Goal: Use online tool/utility

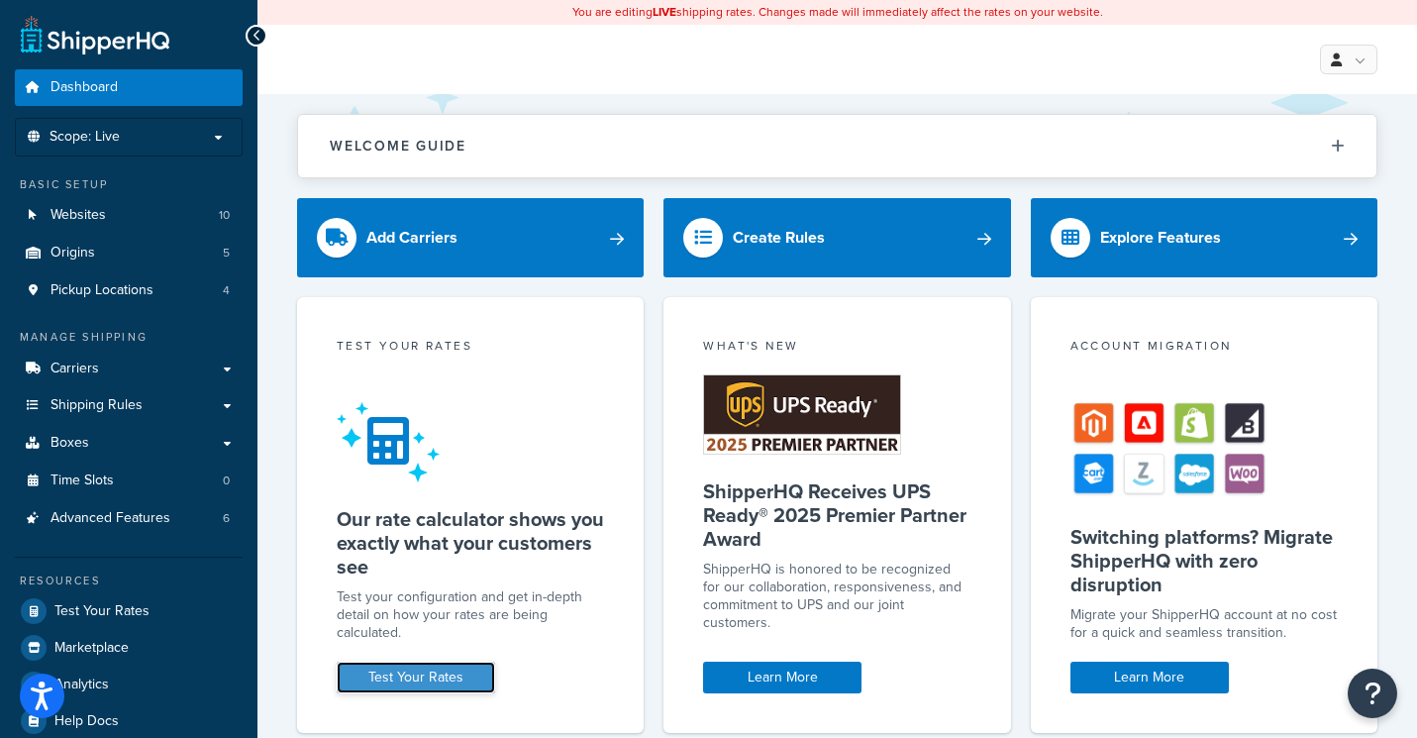
click at [417, 681] on link "Test Your Rates" at bounding box center [416, 677] width 158 height 32
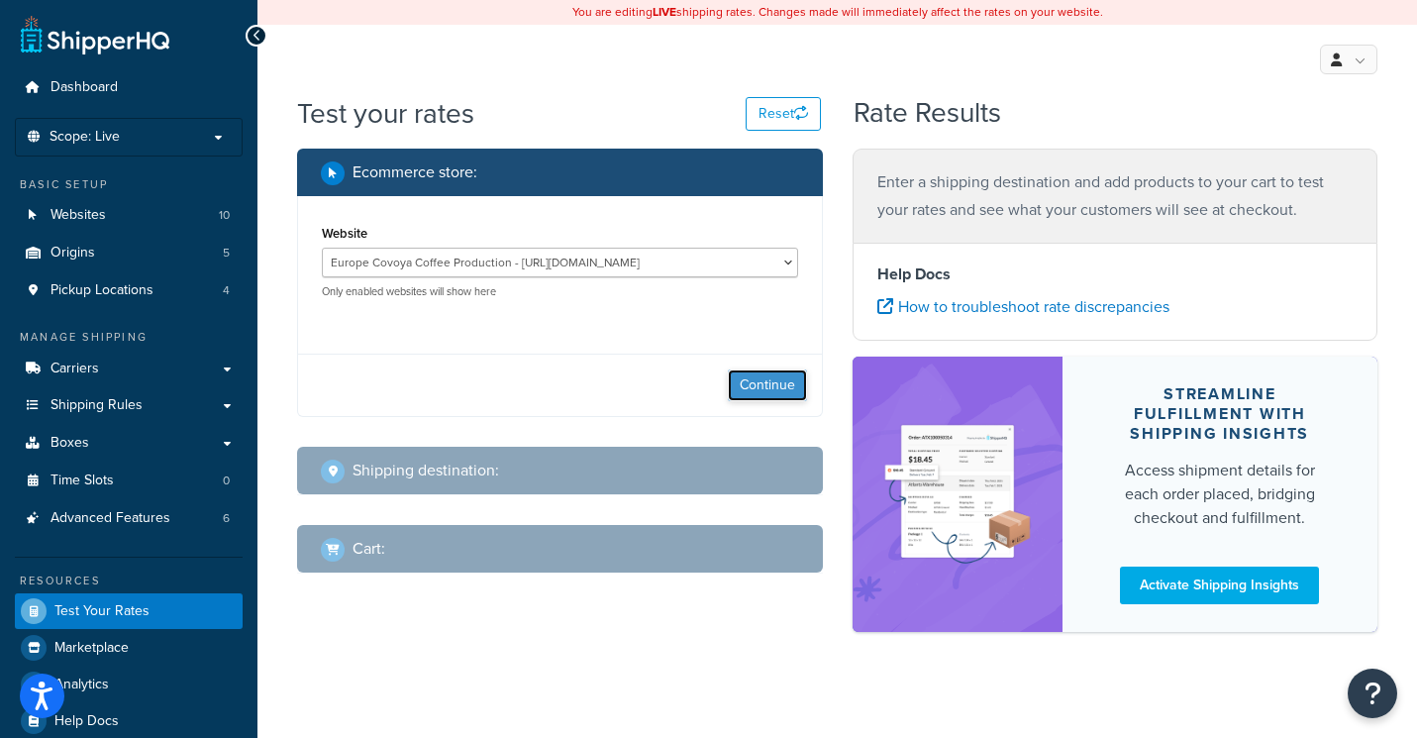
click at [783, 382] on button "Continue" at bounding box center [767, 385] width 79 height 32
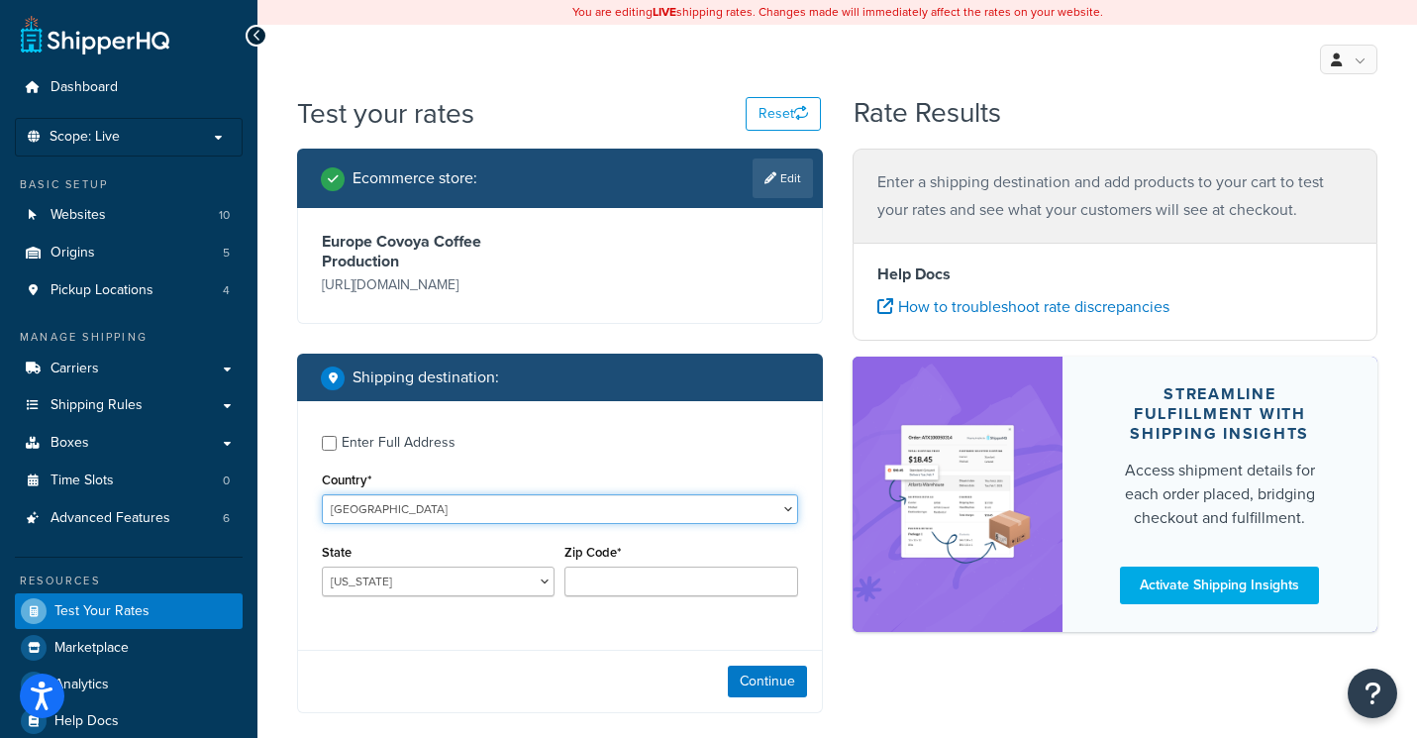
click at [461, 518] on select "[GEOGRAPHIC_DATA] [GEOGRAPHIC_DATA] [GEOGRAPHIC_DATA] [GEOGRAPHIC_DATA] [GEOGRA…" at bounding box center [560, 509] width 476 height 30
select select "ES"
click at [322, 494] on select "[GEOGRAPHIC_DATA] [GEOGRAPHIC_DATA] [GEOGRAPHIC_DATA] [GEOGRAPHIC_DATA] [GEOGRA…" at bounding box center [560, 509] width 476 height 30
